Goal: Task Accomplishment & Management: Manage account settings

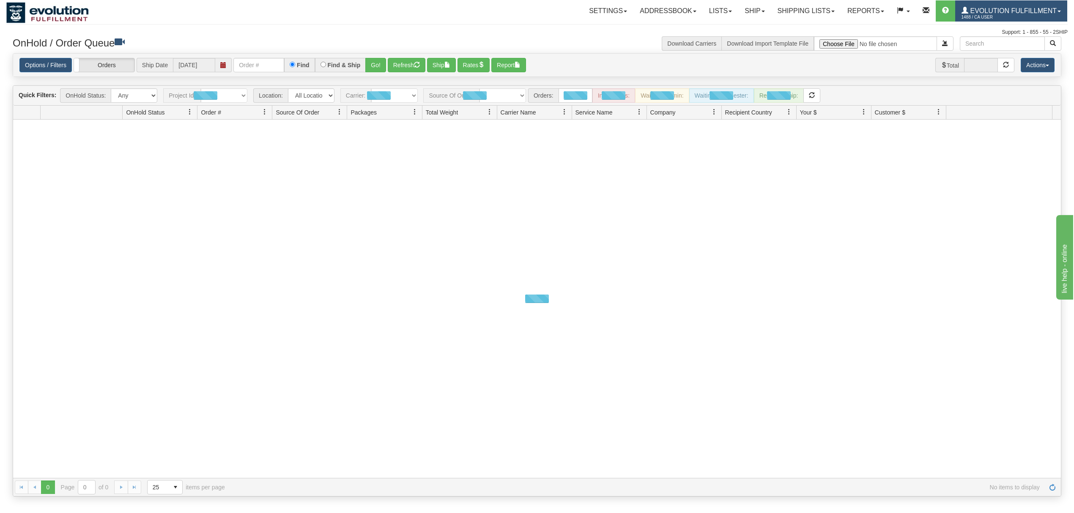
drag, startPoint x: 1002, startPoint y: 12, endPoint x: 1006, endPoint y: 17, distance: 6.9
click at [1002, 12] on span "Evolution Fulfillment" at bounding box center [1012, 10] width 88 height 7
click at [1005, 51] on span "LOG OUT" at bounding box center [1010, 51] width 27 height 7
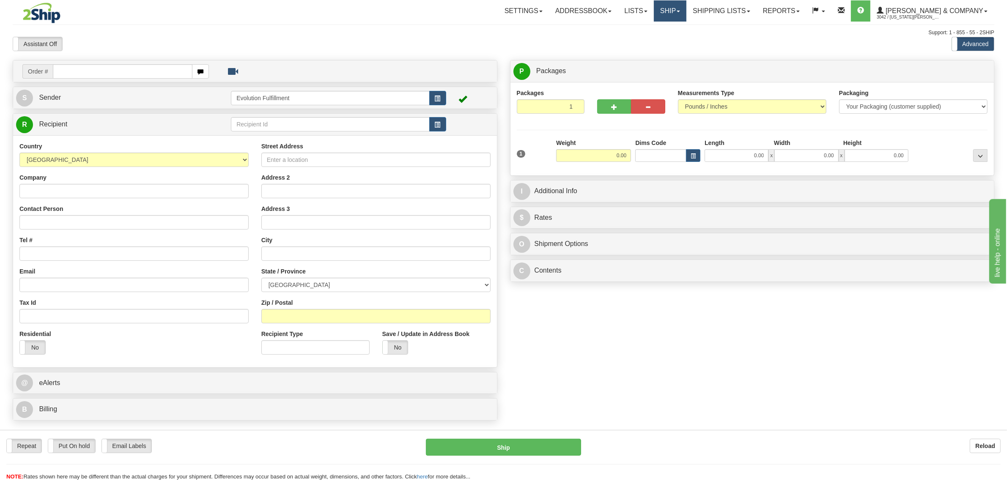
click at [680, 11] on span at bounding box center [677, 12] width 3 height 2
